Goal: Task Accomplishment & Management: Manage account settings

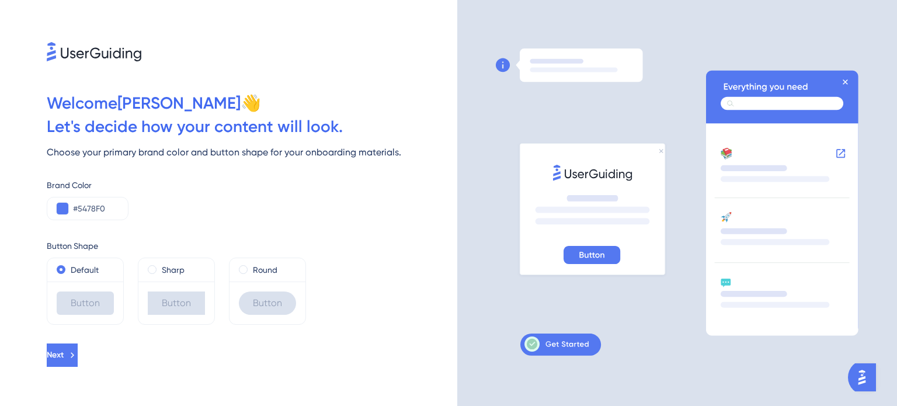
click at [182, 126] on div "Let ' s decide how your content will look." at bounding box center [252, 126] width 411 height 23
click at [159, 192] on div "Brand Color #5478F0" at bounding box center [252, 199] width 411 height 42
click at [78, 354] on icon at bounding box center [72, 355] width 11 height 11
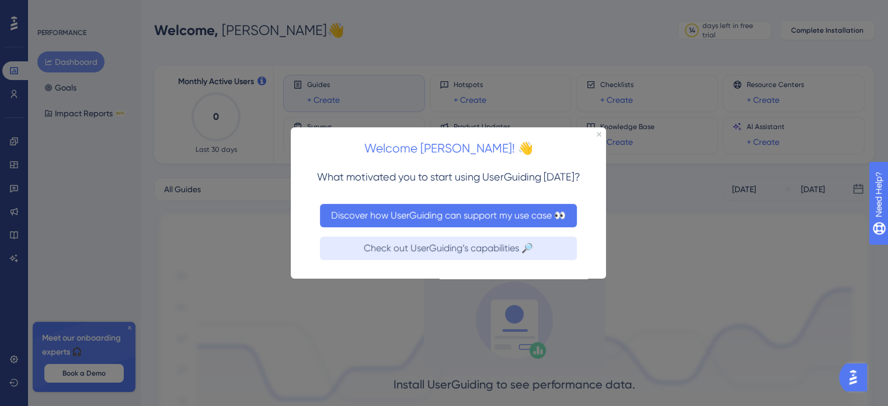
click at [373, 205] on button "Discover how UserGuiding can support my use case 👀" at bounding box center [448, 214] width 257 height 23
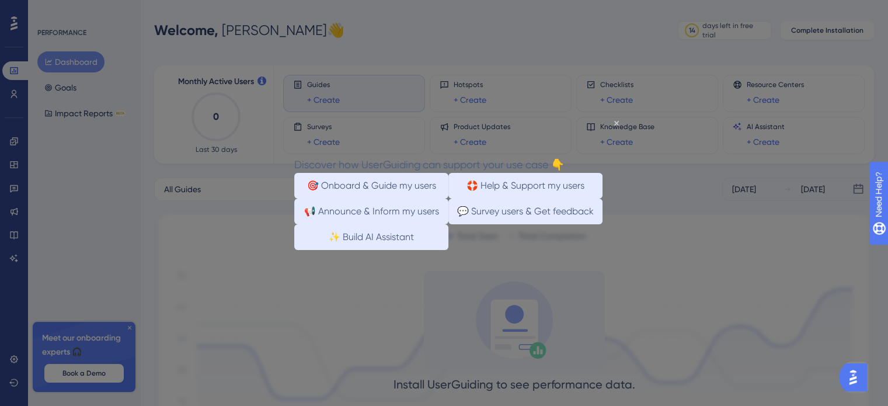
click at [564, 155] on div "Discover how UserGuiding can support your use case 👇" at bounding box center [429, 163] width 270 height 17
click at [615, 120] on icon "Close Preview" at bounding box center [616, 122] width 5 height 5
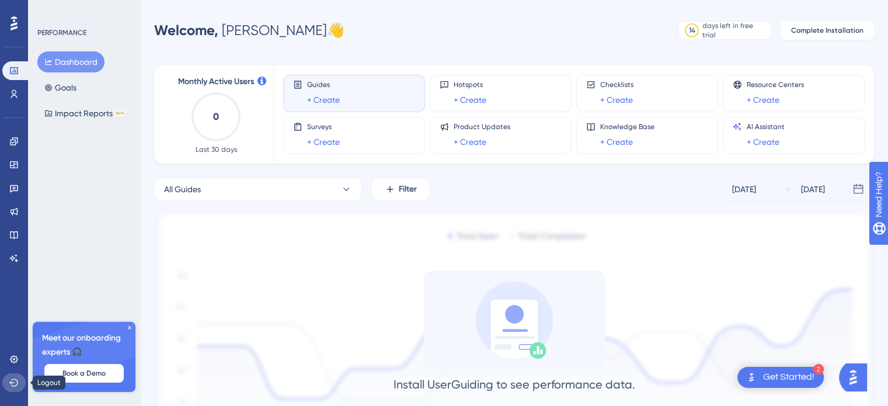
click at [13, 378] on icon at bounding box center [13, 382] width 9 height 8
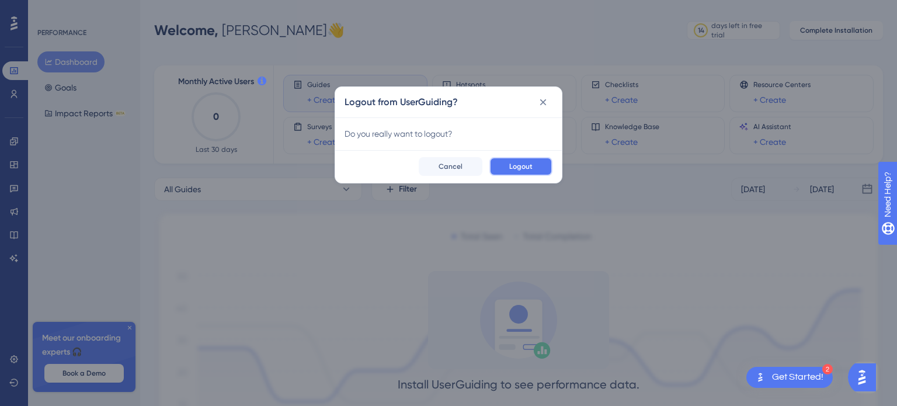
click at [537, 168] on button "Logout" at bounding box center [520, 166] width 63 height 19
